Goal: Find specific page/section: Find specific page/section

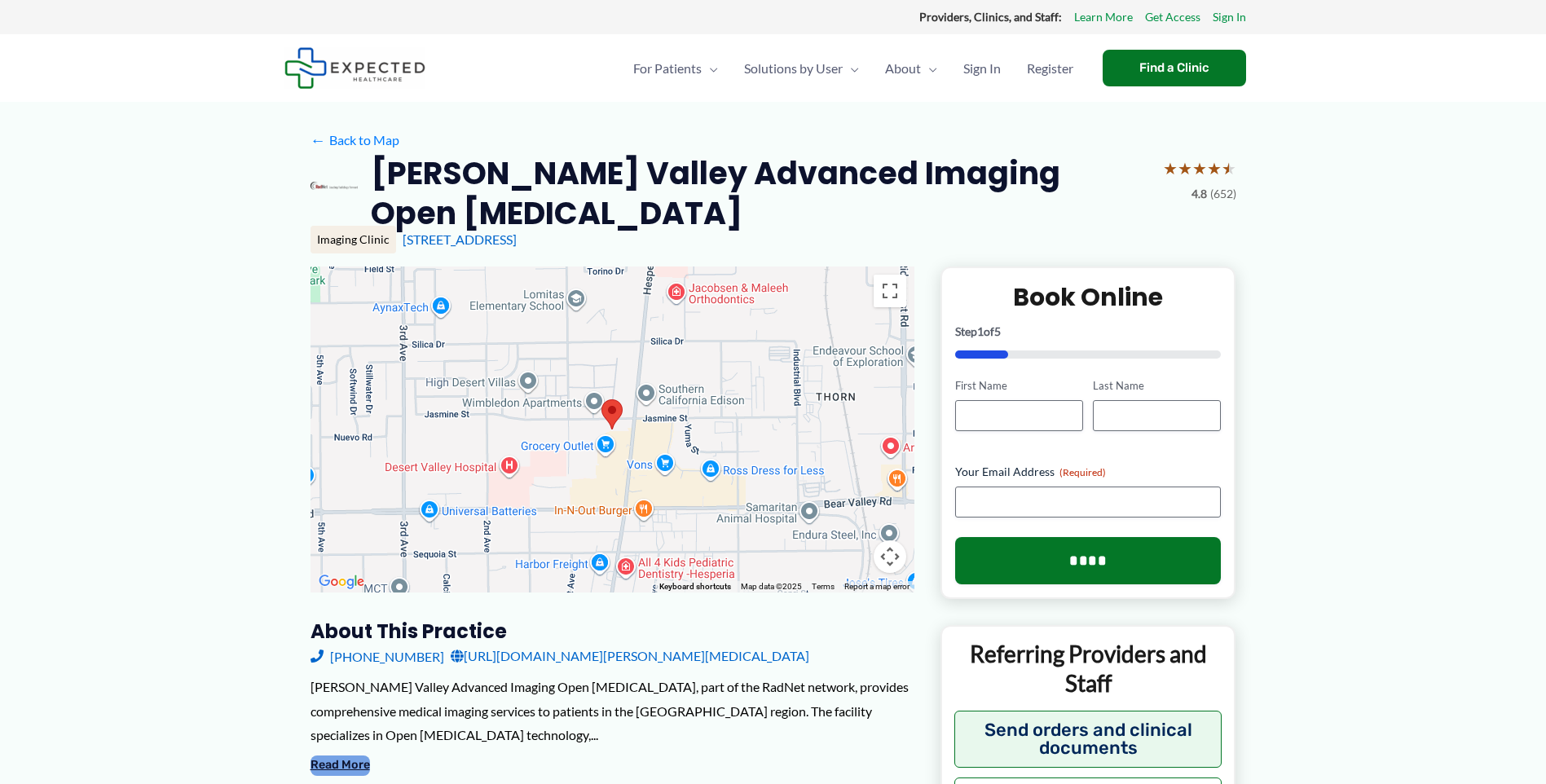
click at [336, 755] on button "Read More" at bounding box center [341, 765] width 59 height 19
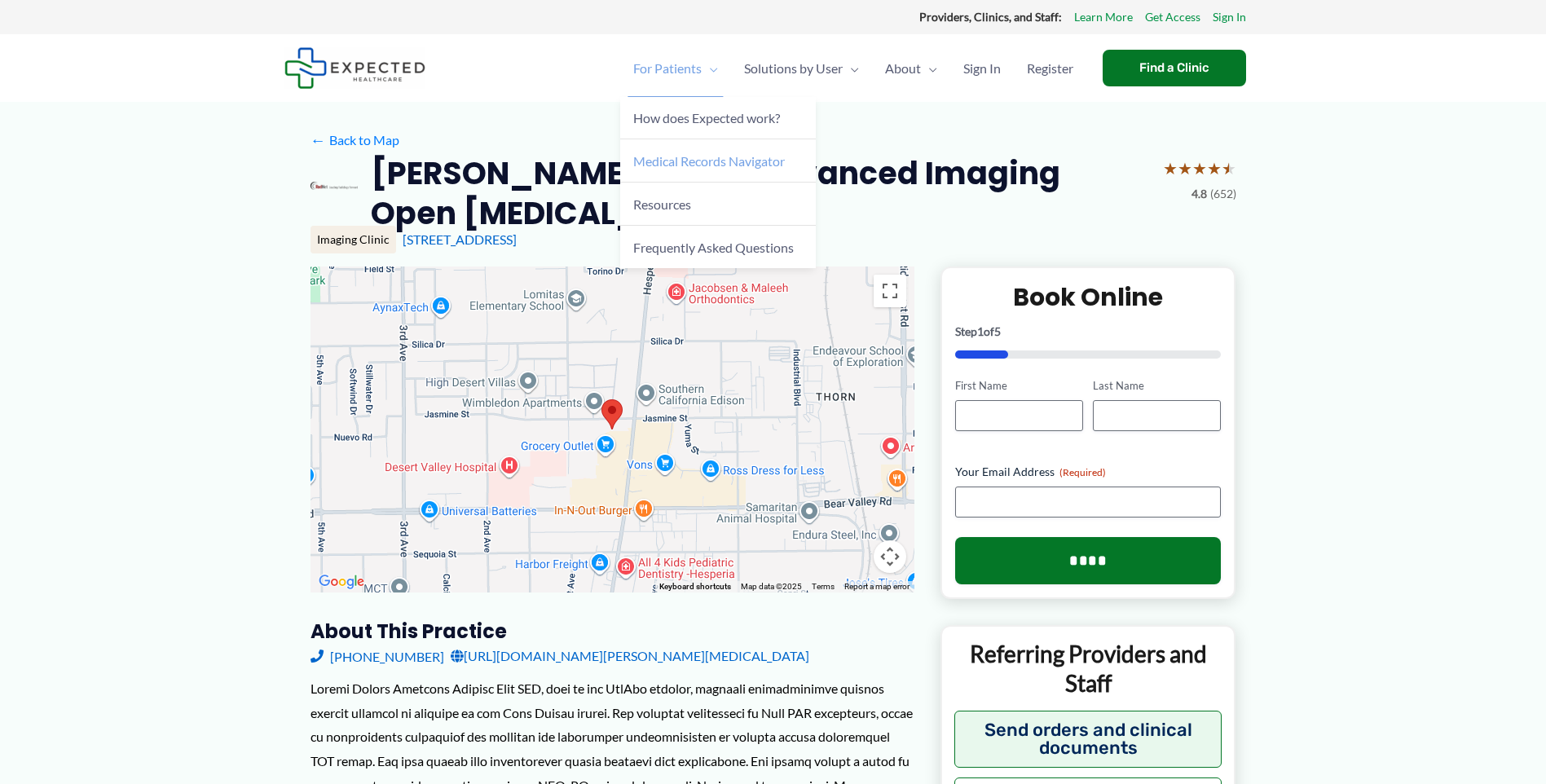
click at [638, 160] on span "Medical Records Navigator" at bounding box center [708, 161] width 151 height 16
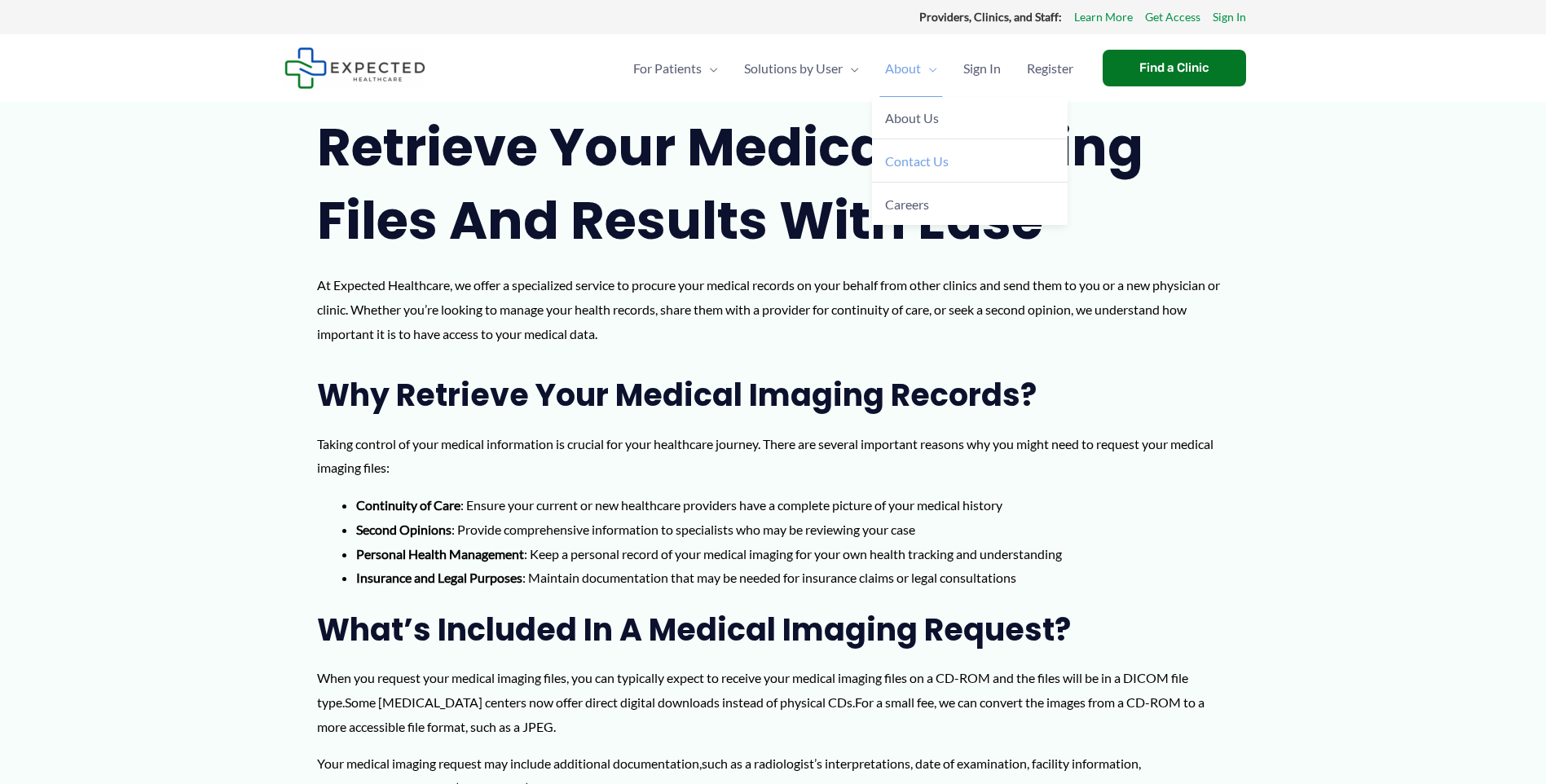
click at [893, 166] on span "Contact Us" at bounding box center [917, 161] width 63 height 16
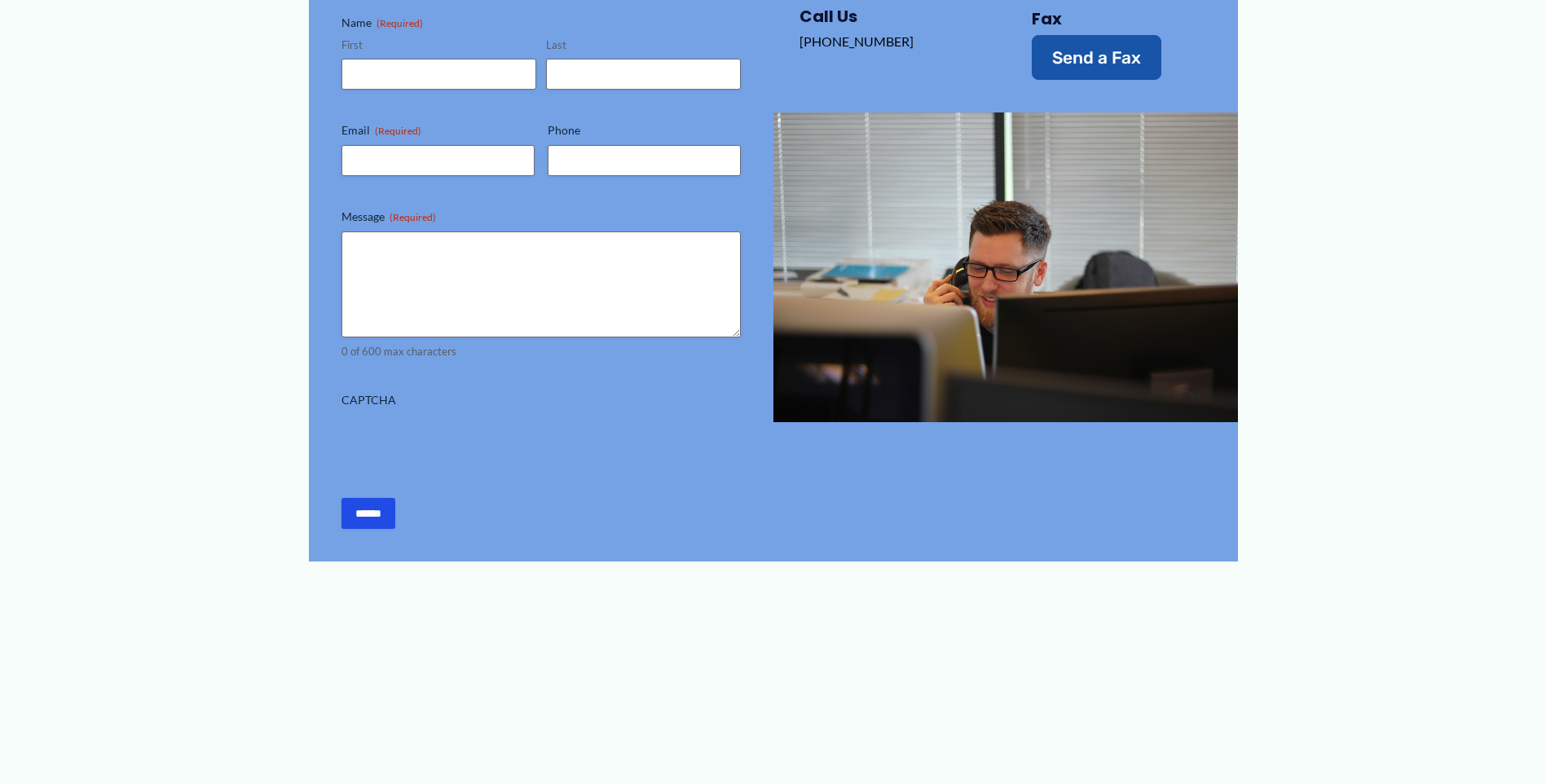
scroll to position [571, 0]
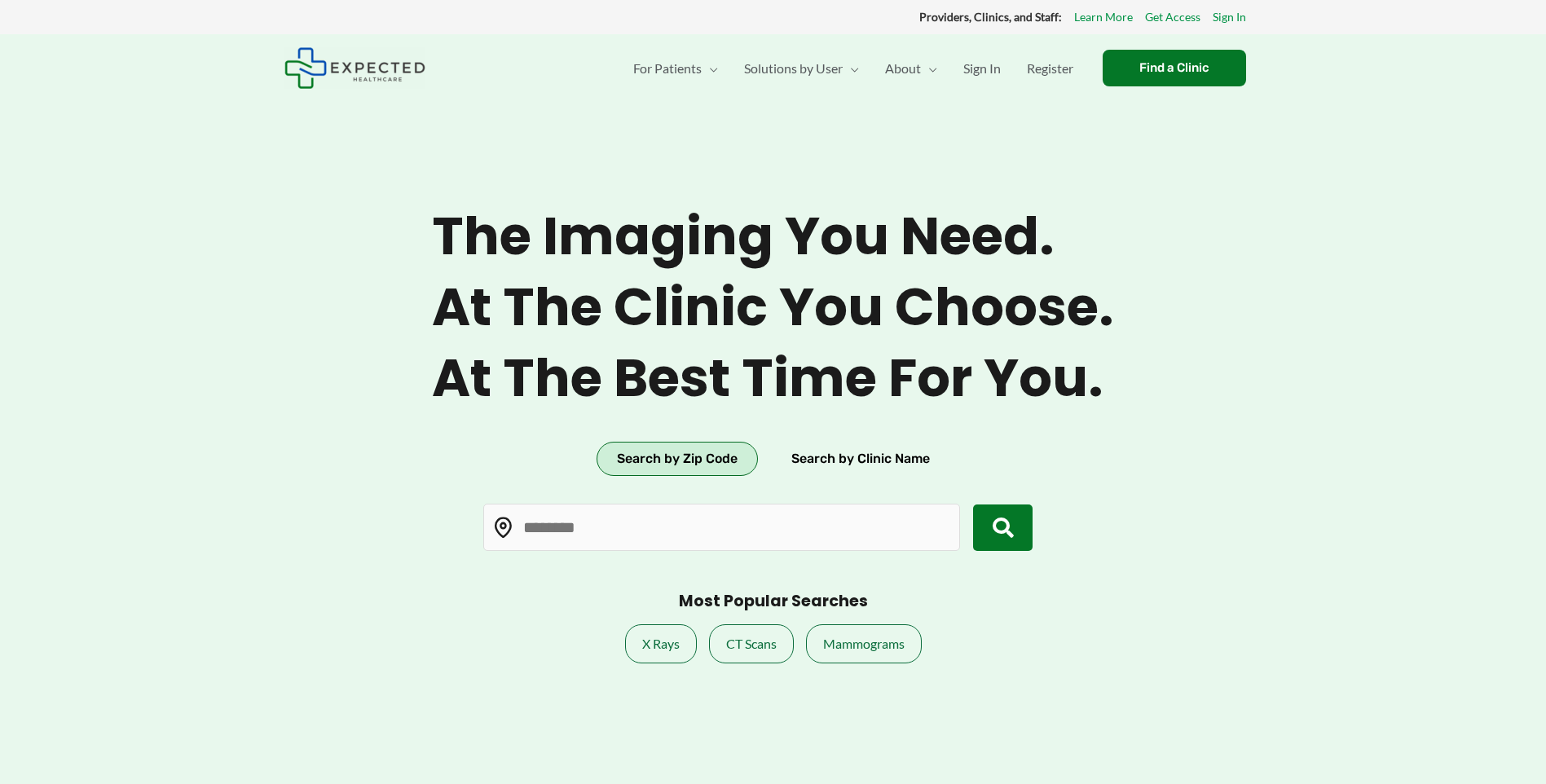
type input "*****"
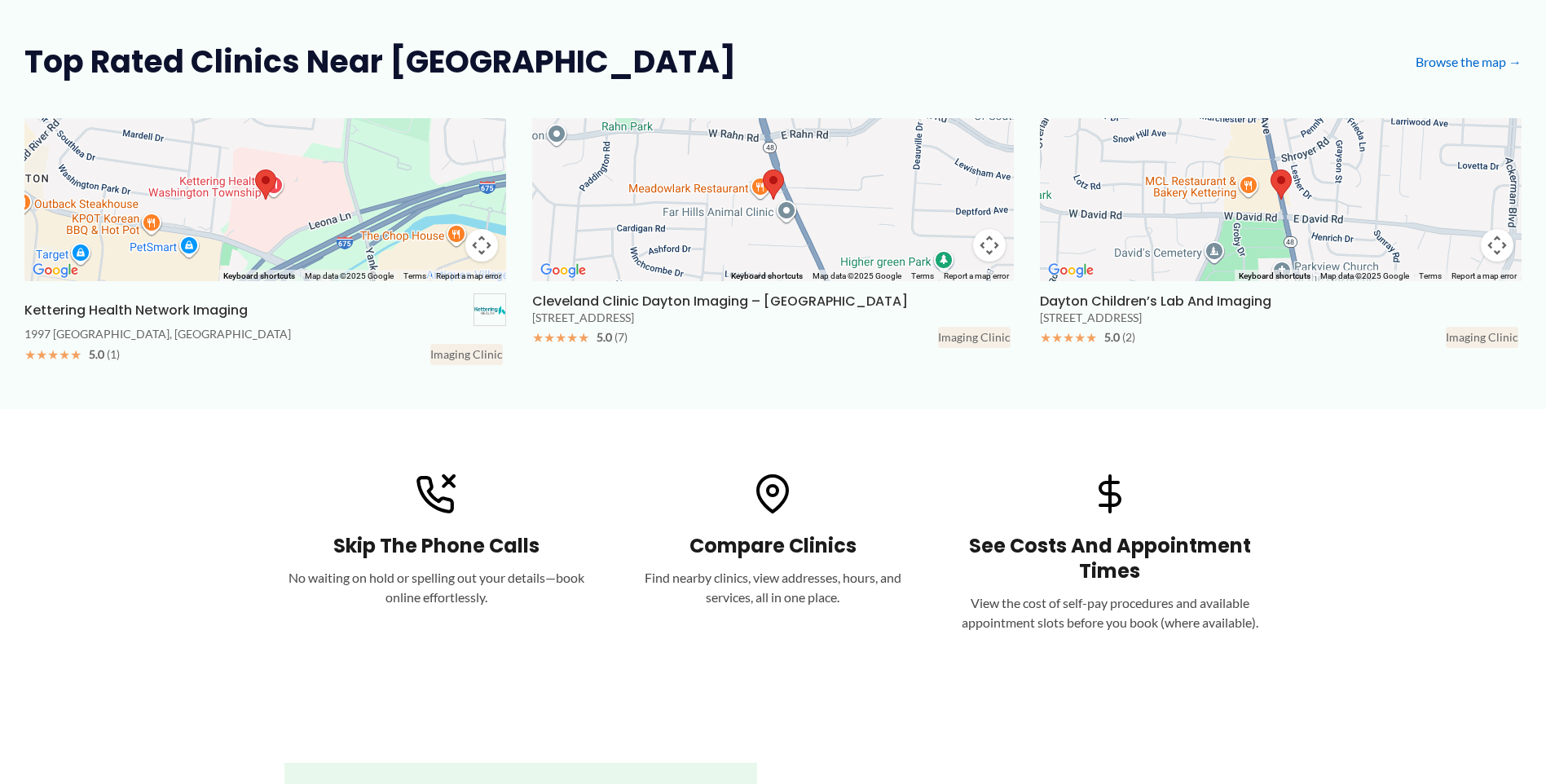
scroll to position [733, 0]
